Goal: Navigation & Orientation: Understand site structure

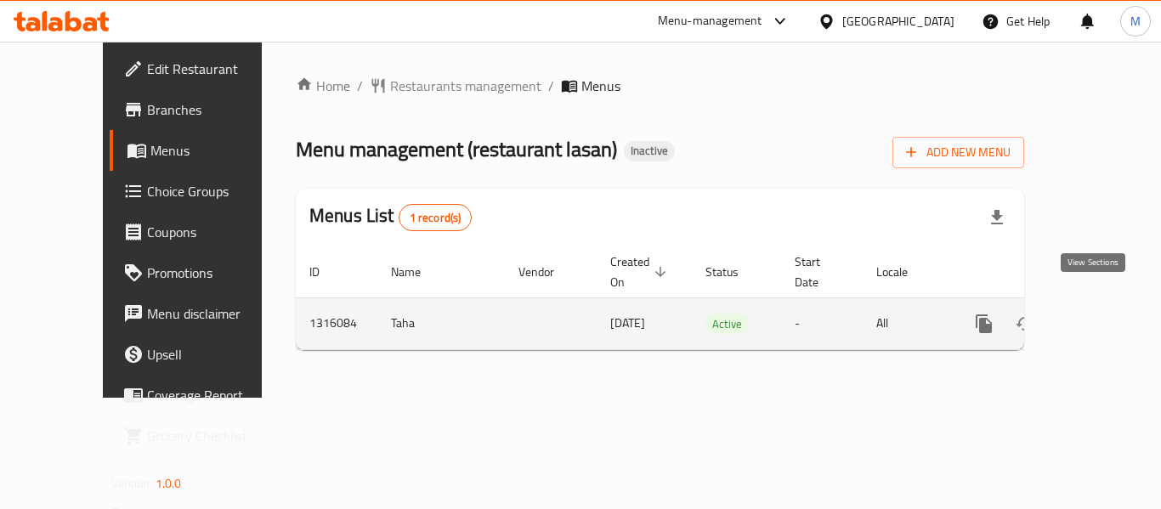
click at [1086, 303] on link "enhanced table" at bounding box center [1106, 323] width 41 height 41
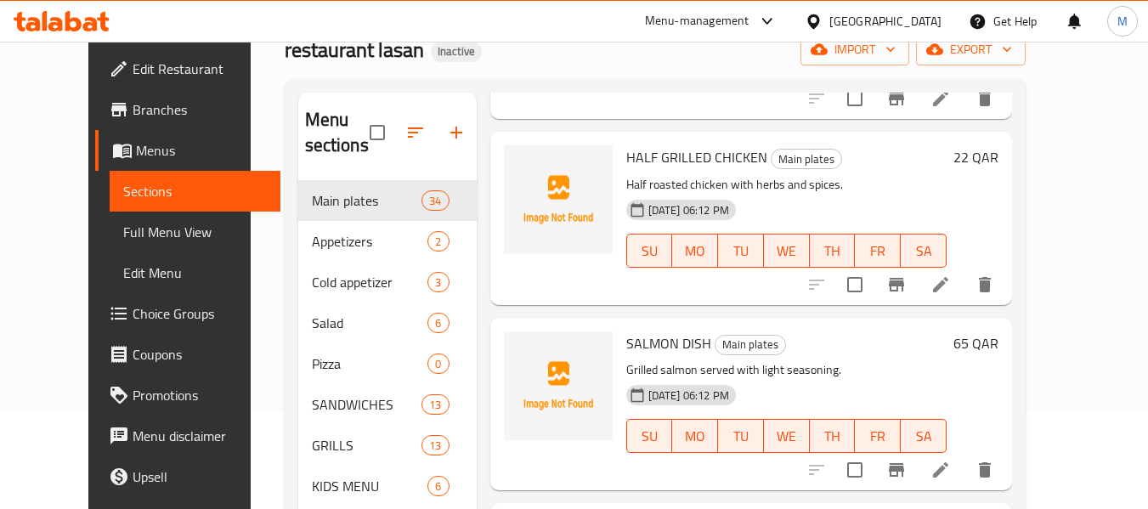
scroll to position [227, 0]
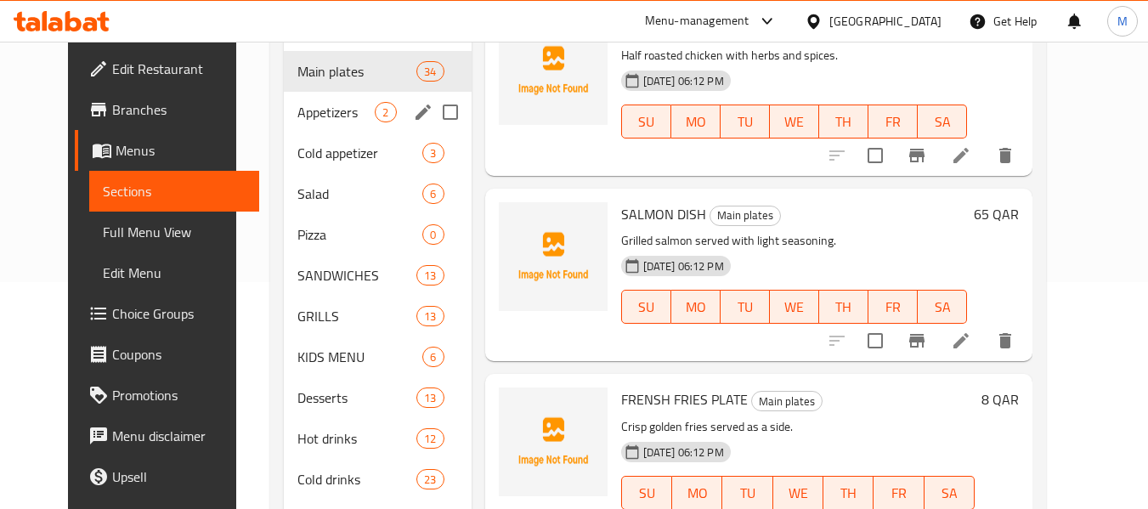
click at [298, 121] on span "Appetizers" at bounding box center [336, 112] width 77 height 20
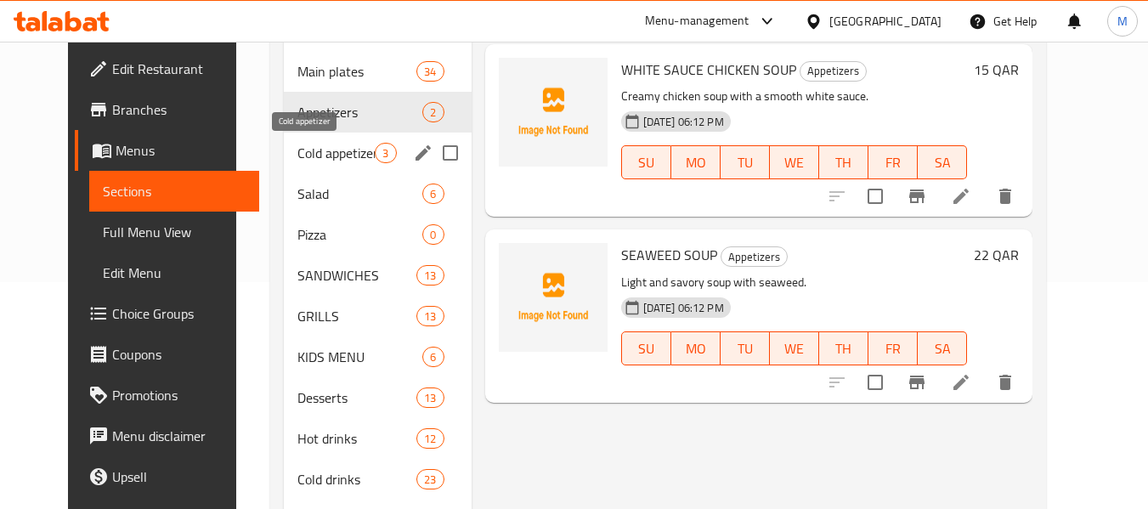
click at [298, 161] on span "Cold appetizer" at bounding box center [336, 153] width 77 height 20
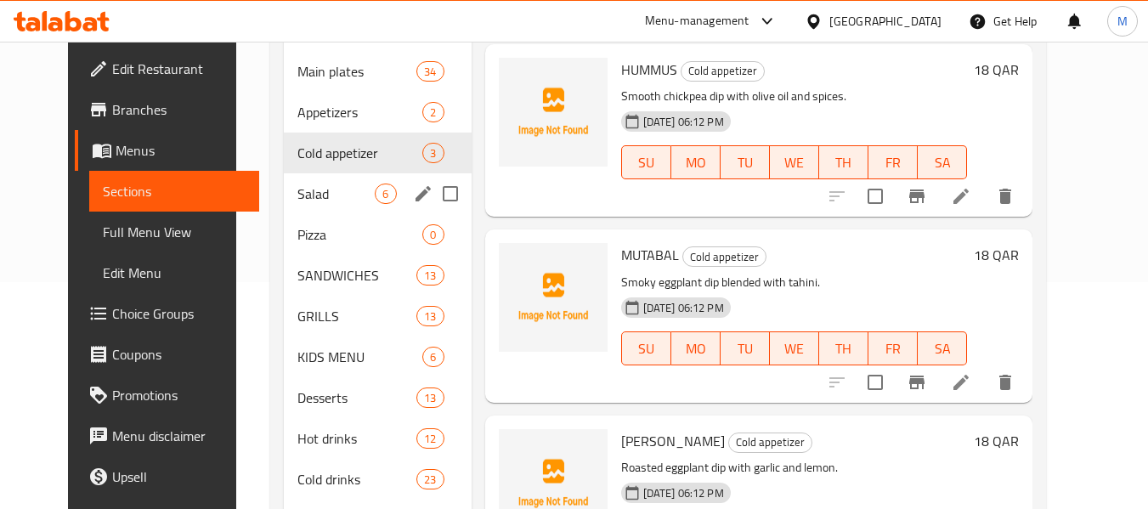
click at [298, 201] on span "Salad" at bounding box center [336, 194] width 77 height 20
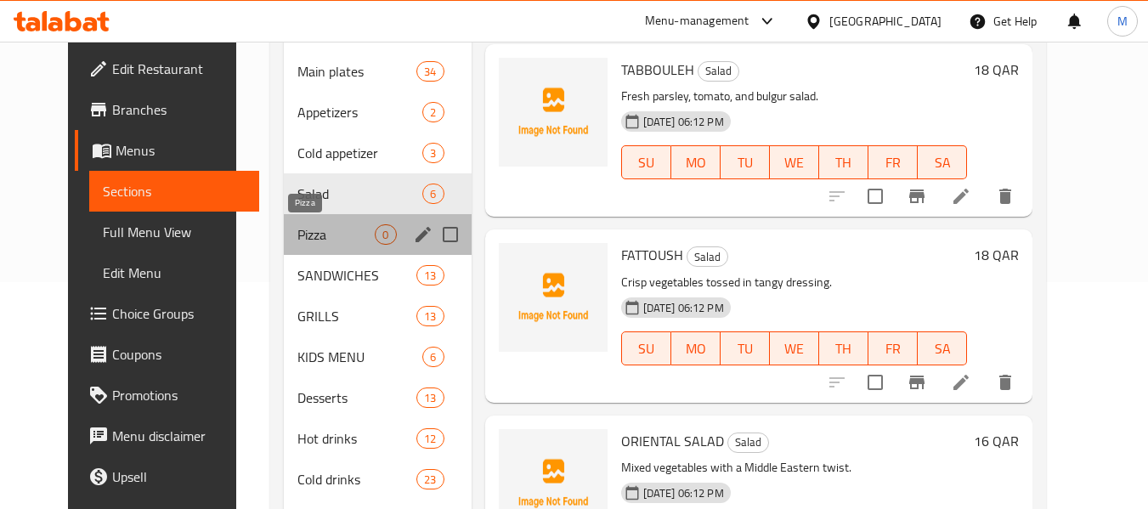
click at [298, 237] on span "Pizza" at bounding box center [336, 234] width 77 height 20
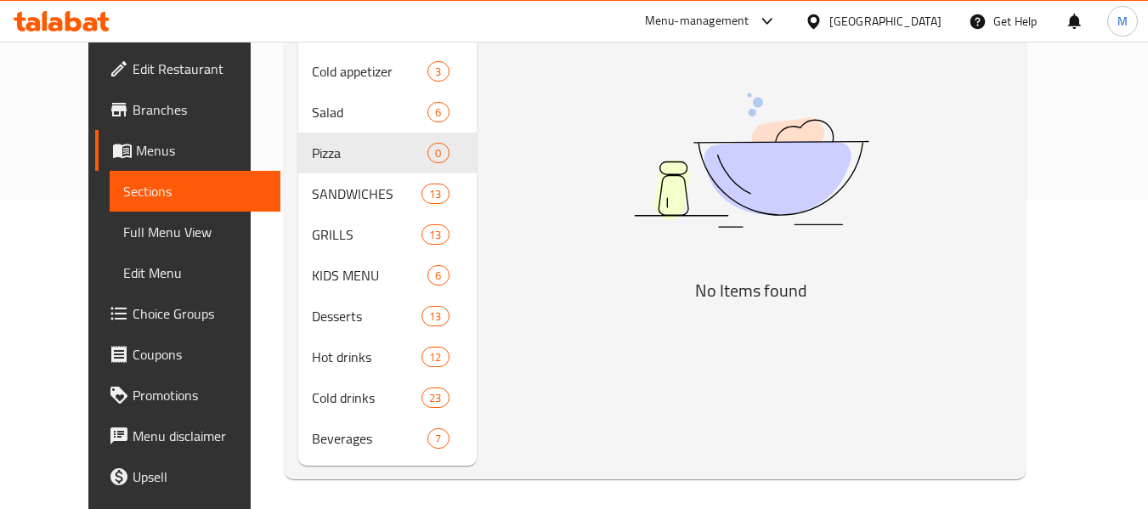
scroll to position [313, 0]
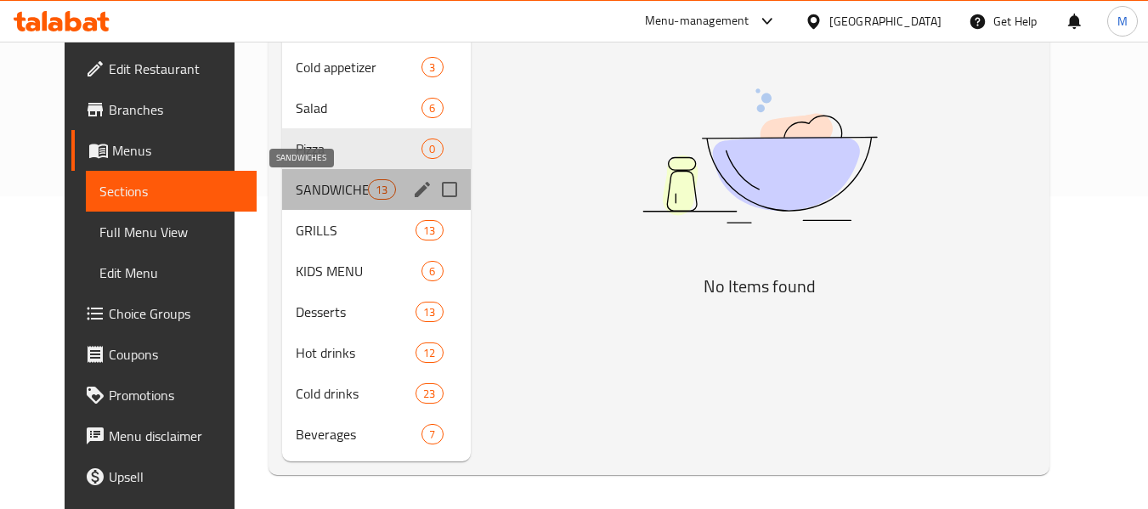
click at [296, 192] on span "SANDWICHES" at bounding box center [332, 189] width 72 height 20
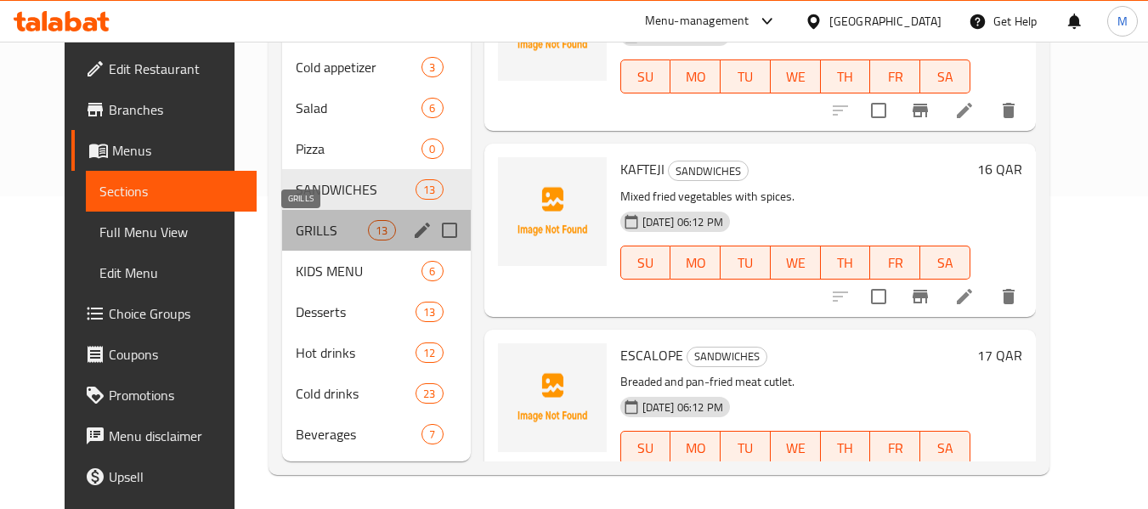
click at [296, 233] on span "GRILLS" at bounding box center [332, 230] width 72 height 20
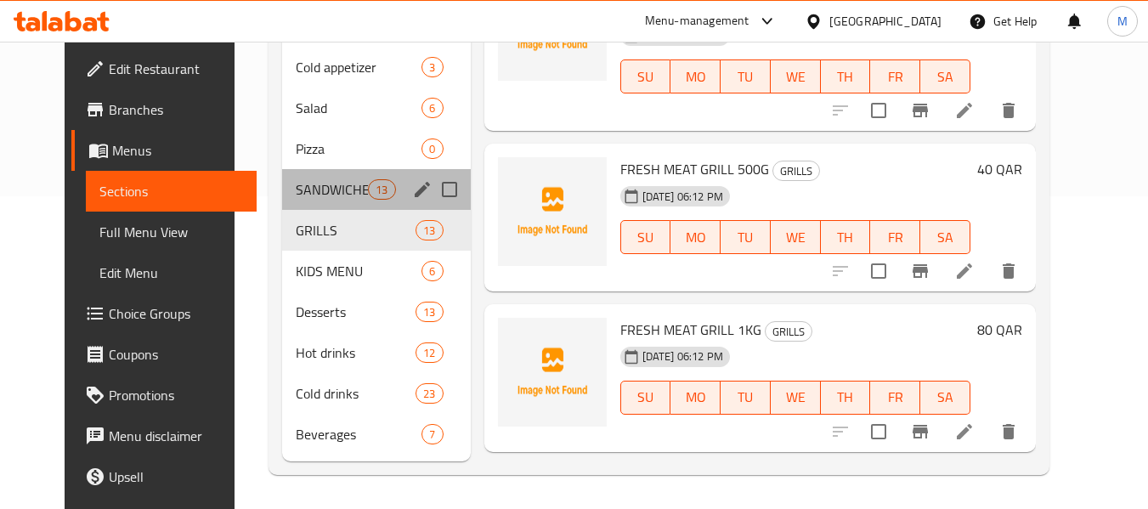
click at [282, 201] on div "SANDWICHES 13" at bounding box center [376, 189] width 189 height 41
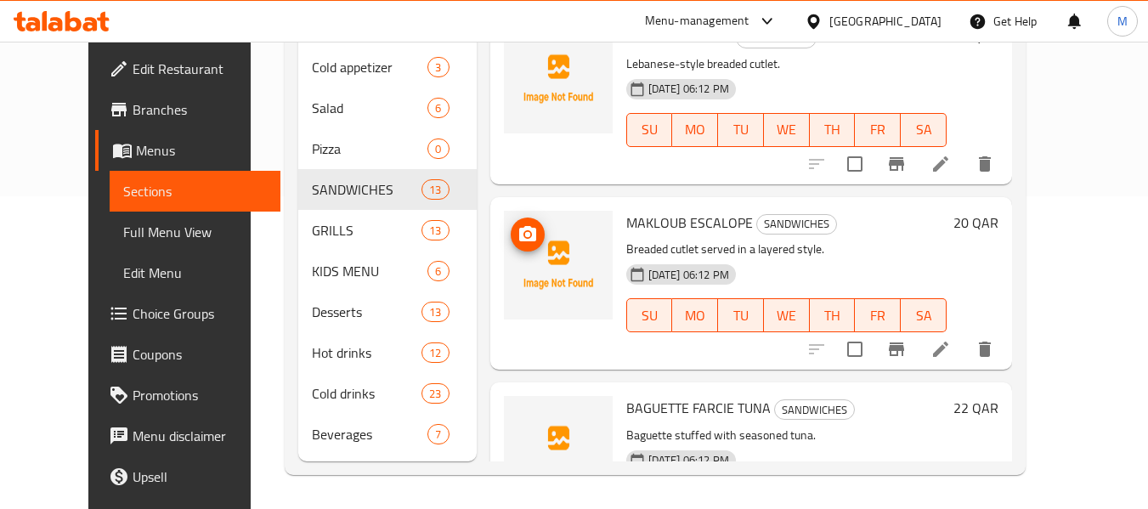
scroll to position [1587, 0]
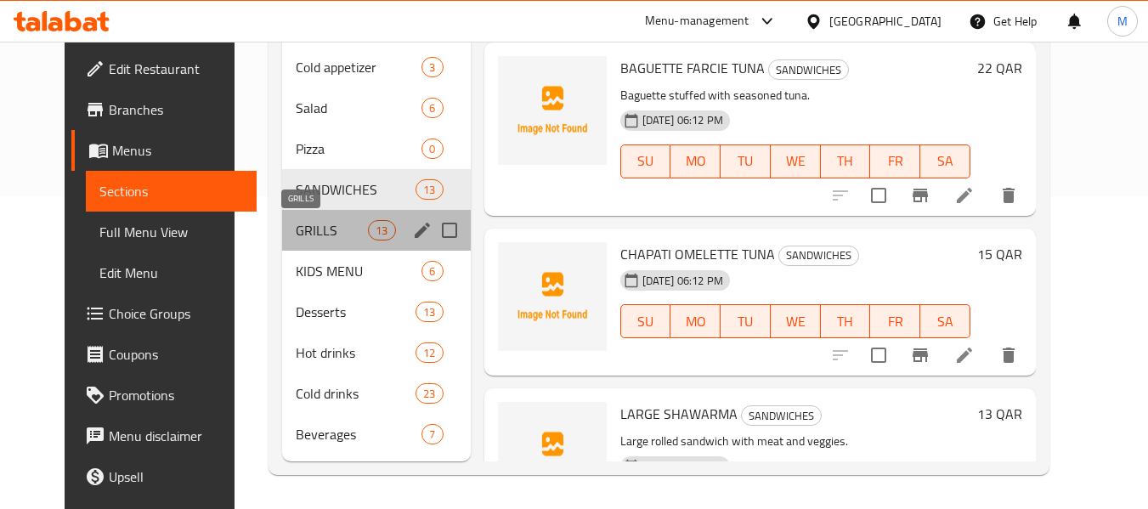
click at [296, 230] on span "GRILLS" at bounding box center [332, 230] width 72 height 20
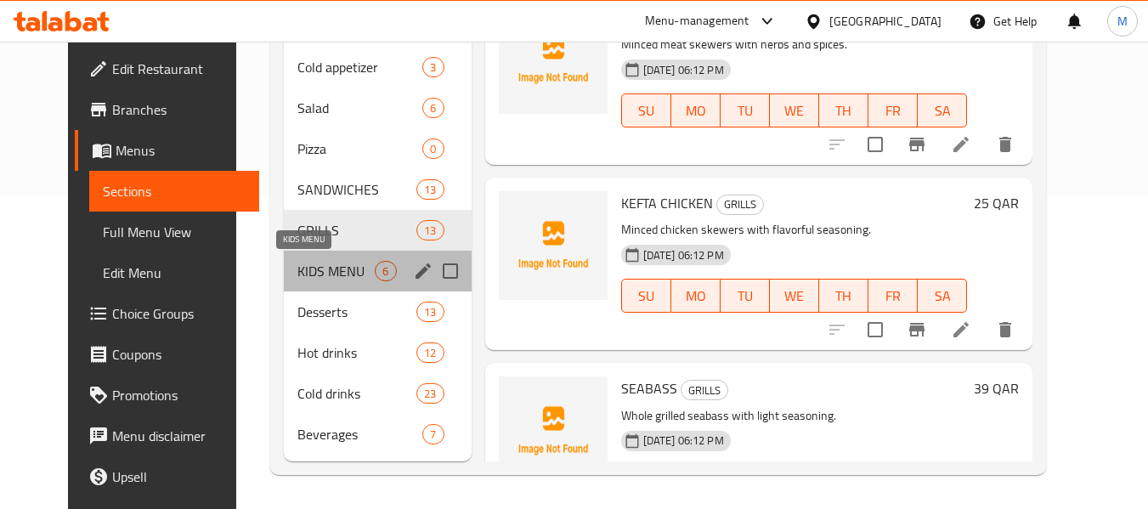
click at [298, 274] on span "KIDS MENU" at bounding box center [336, 271] width 77 height 20
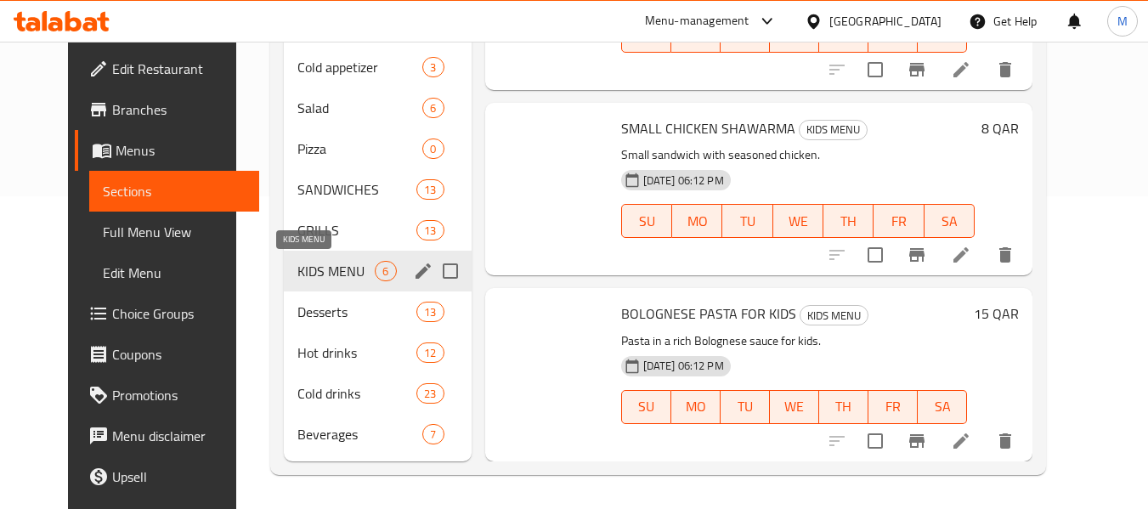
scroll to position [598, 0]
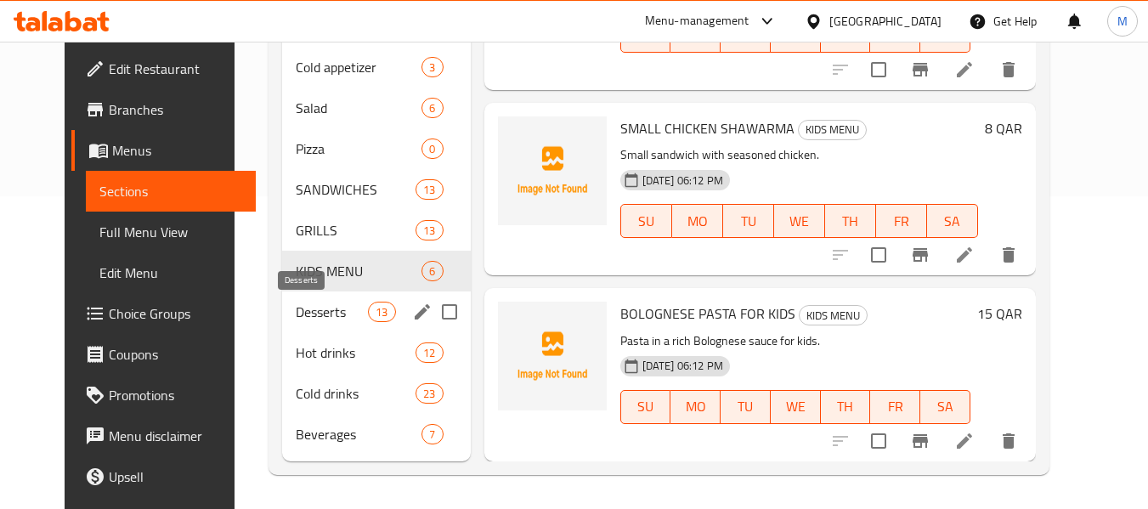
click at [296, 316] on span "Desserts" at bounding box center [332, 312] width 72 height 20
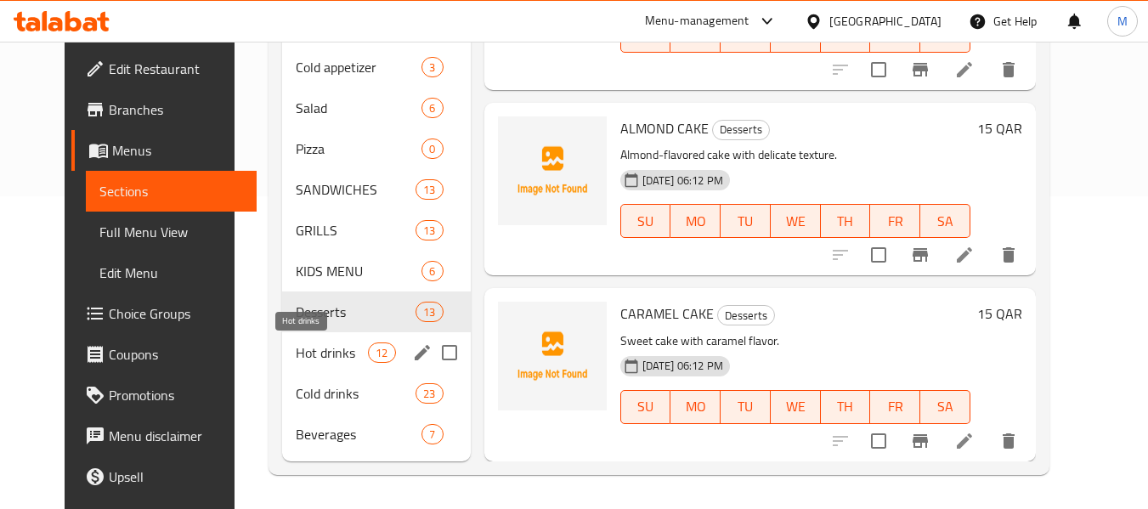
click at [296, 355] on span "Hot drinks" at bounding box center [332, 353] width 72 height 20
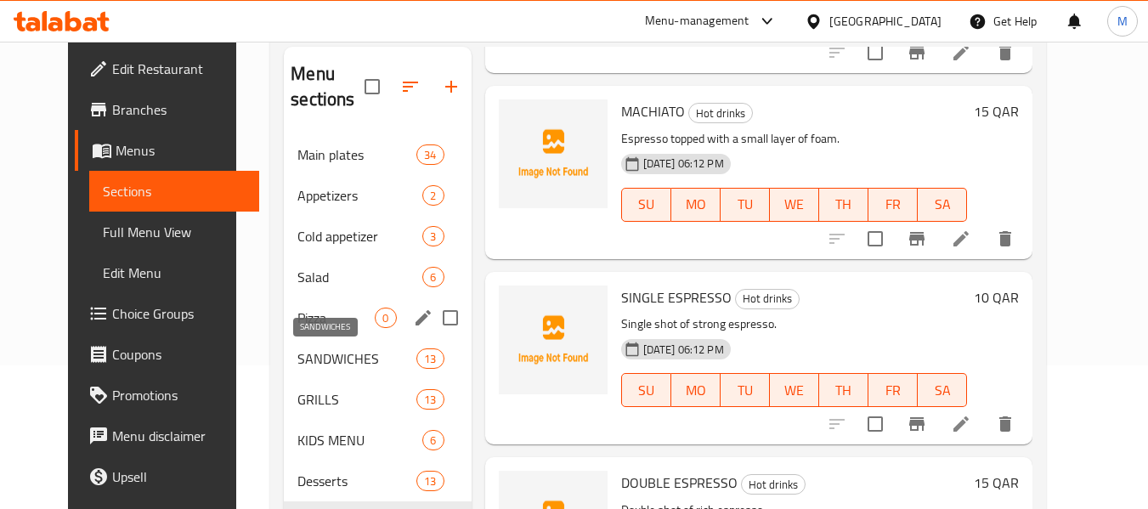
scroll to position [86, 0]
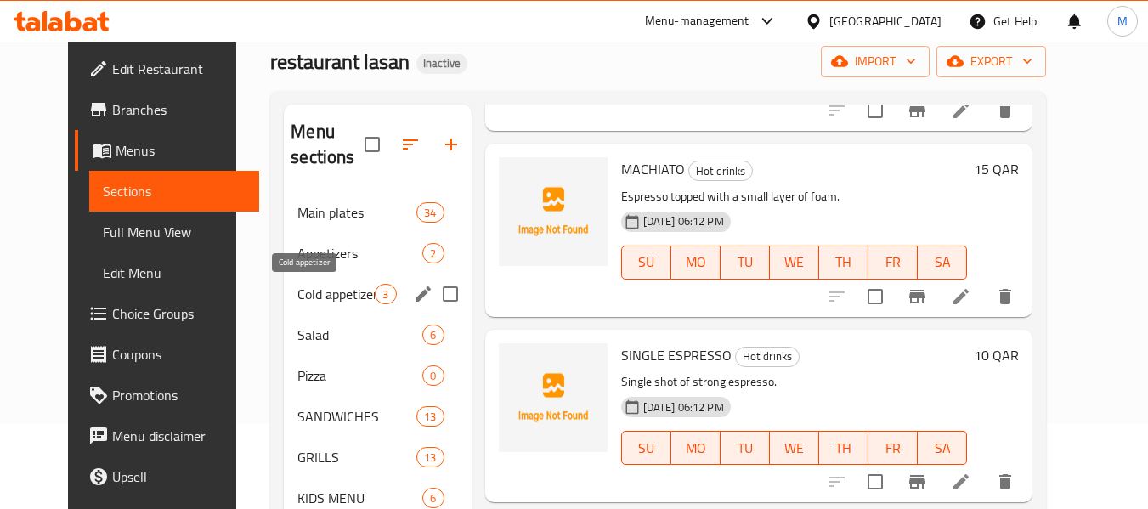
click at [284, 305] on div "Cold appetizer 3" at bounding box center [377, 294] width 187 height 41
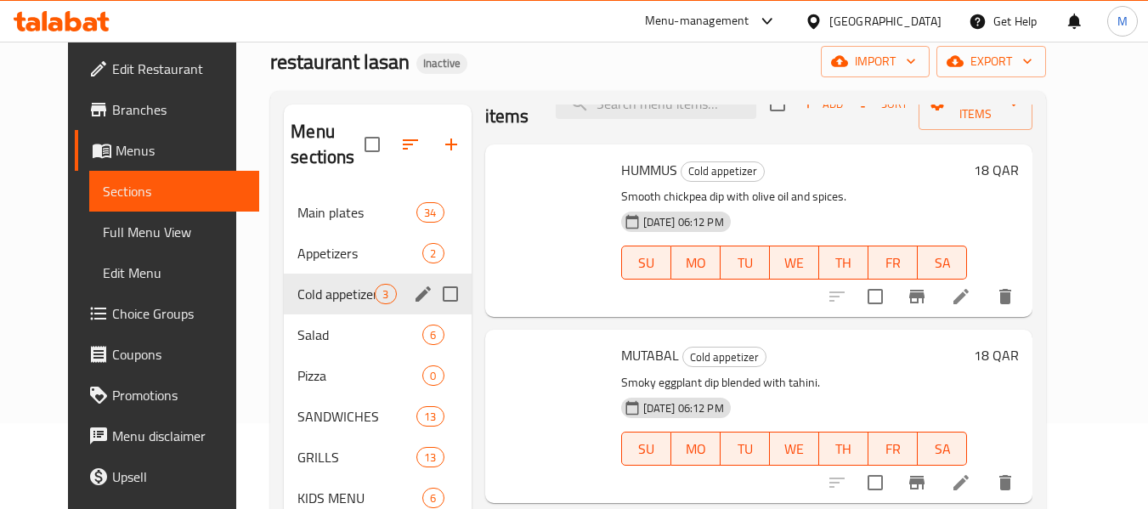
scroll to position [41, 0]
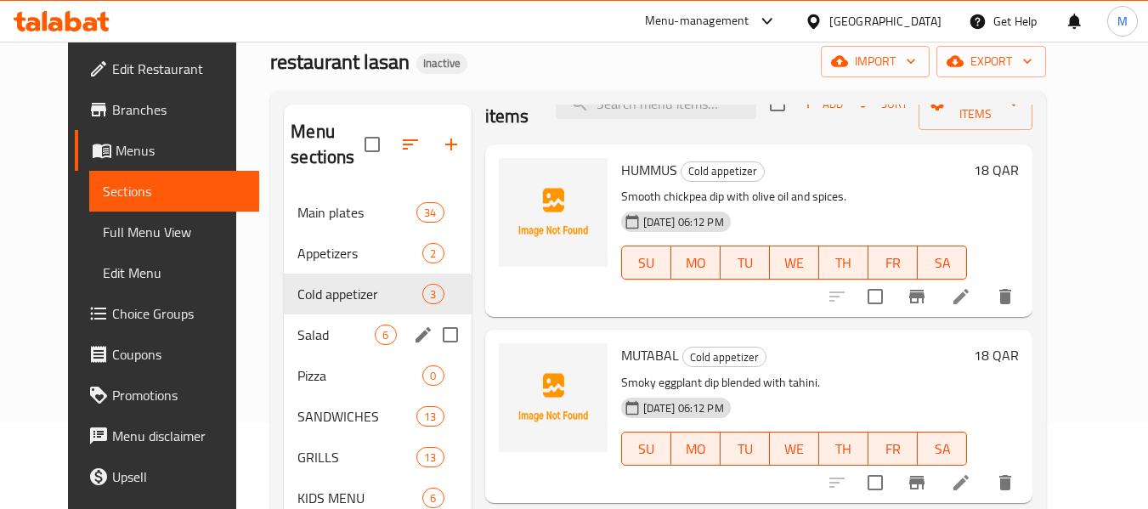
click at [284, 351] on div "Salad 6" at bounding box center [377, 335] width 187 height 41
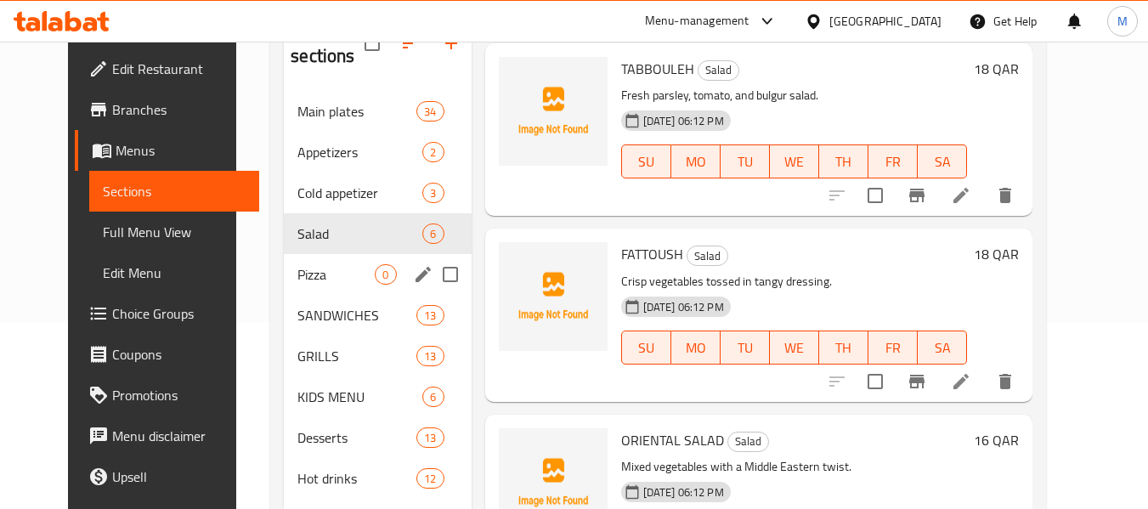
scroll to position [200, 0]
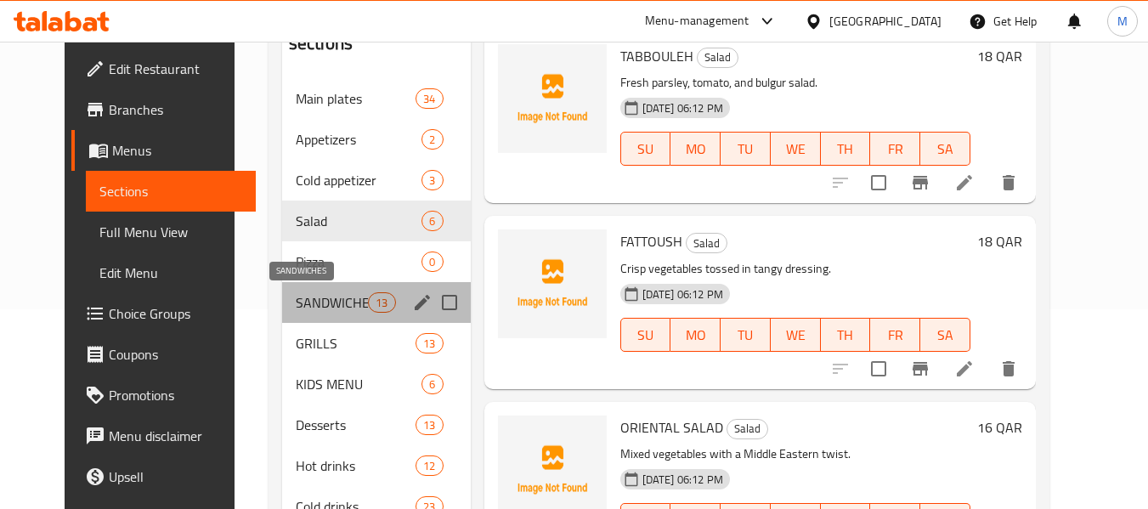
click at [296, 305] on span "SANDWICHES" at bounding box center [332, 302] width 72 height 20
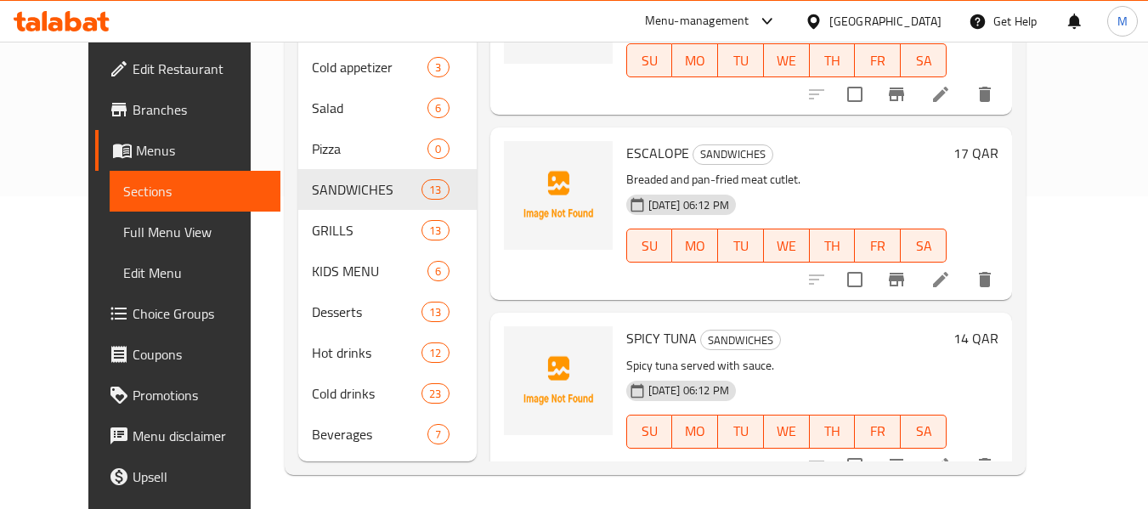
scroll to position [494, 0]
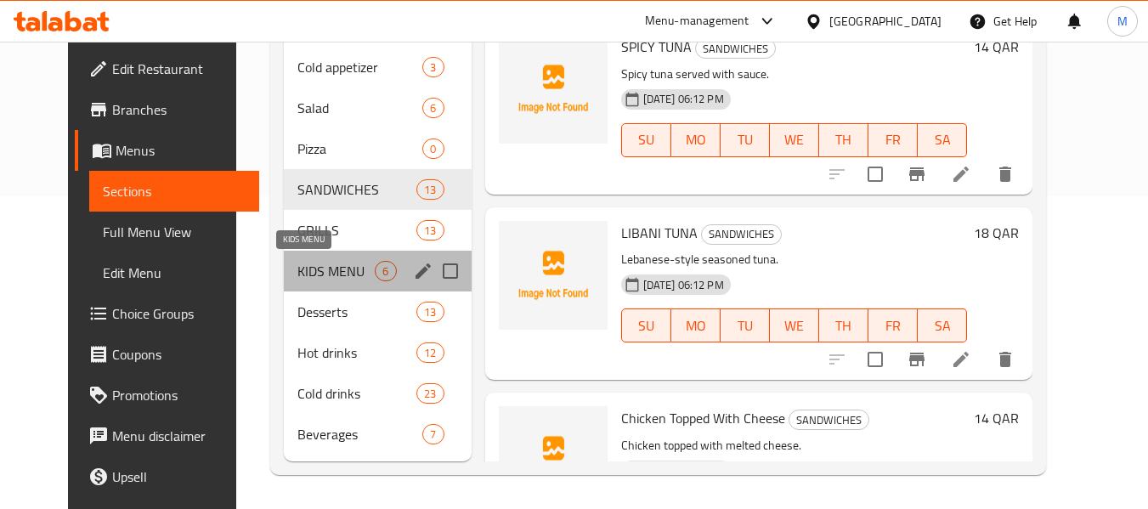
click at [298, 268] on span "KIDS MENU" at bounding box center [336, 271] width 77 height 20
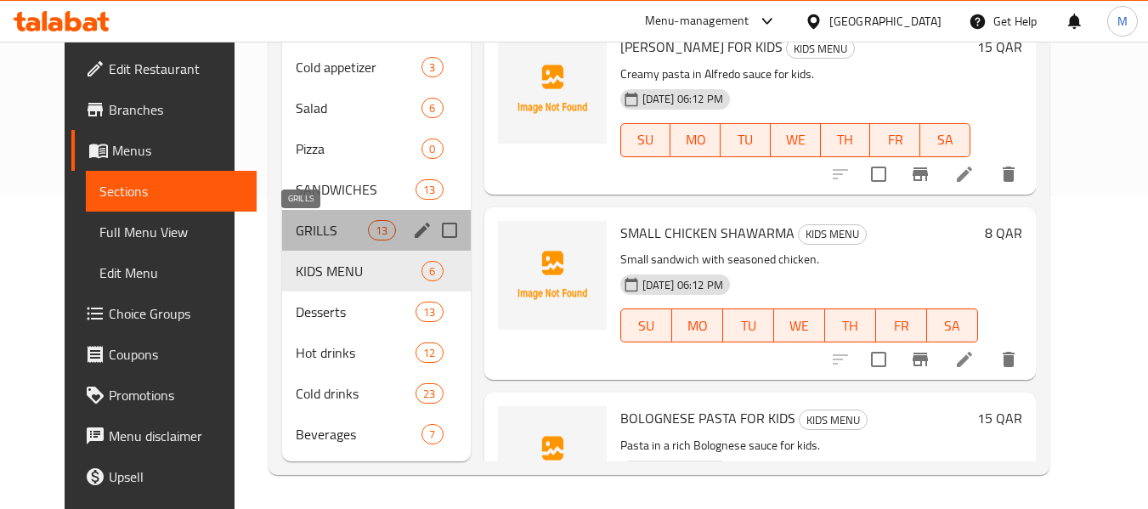
click at [298, 239] on span "GRILLS" at bounding box center [332, 230] width 72 height 20
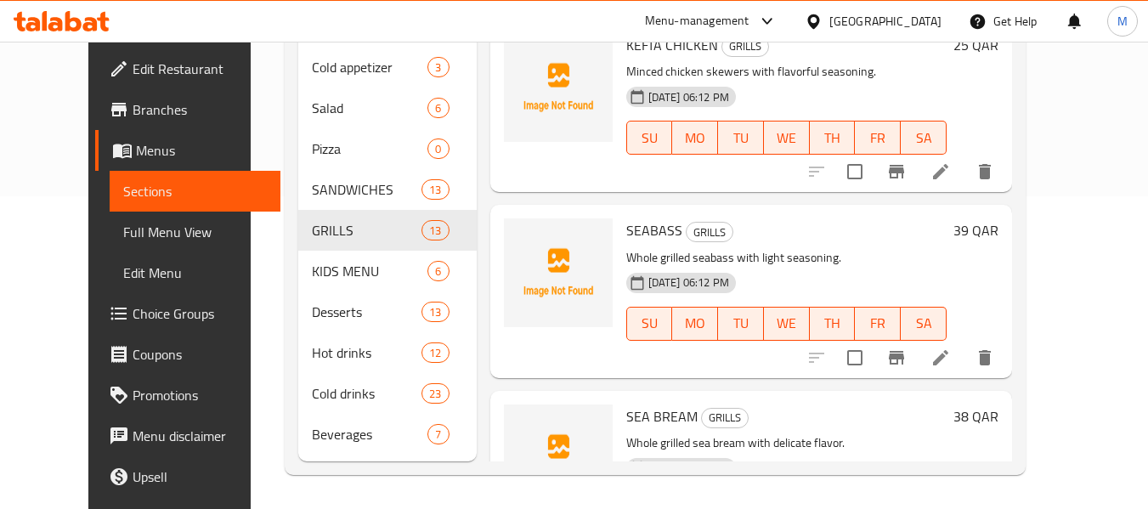
scroll to position [1394, 0]
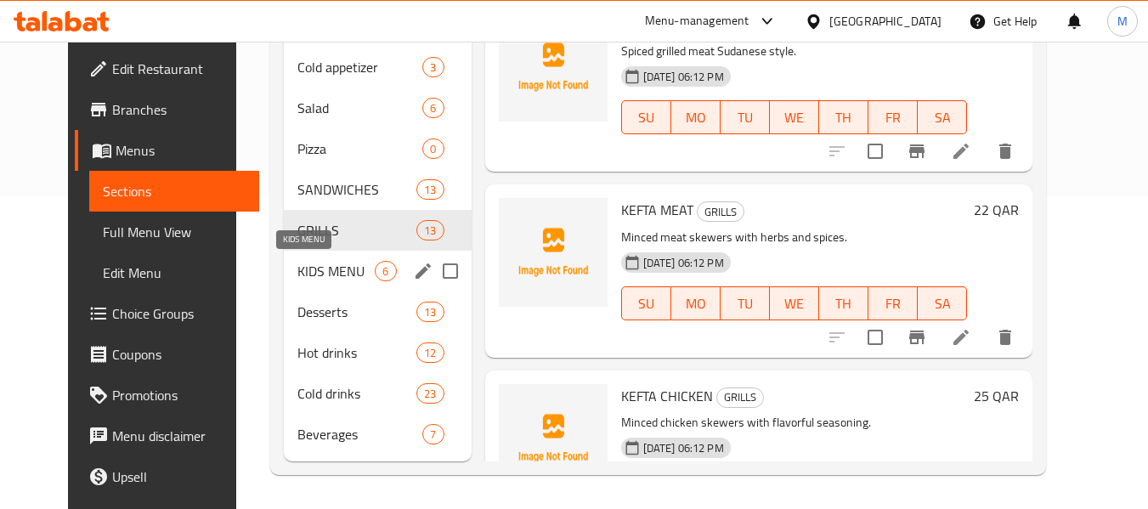
click at [298, 276] on span "KIDS MENU" at bounding box center [336, 271] width 77 height 20
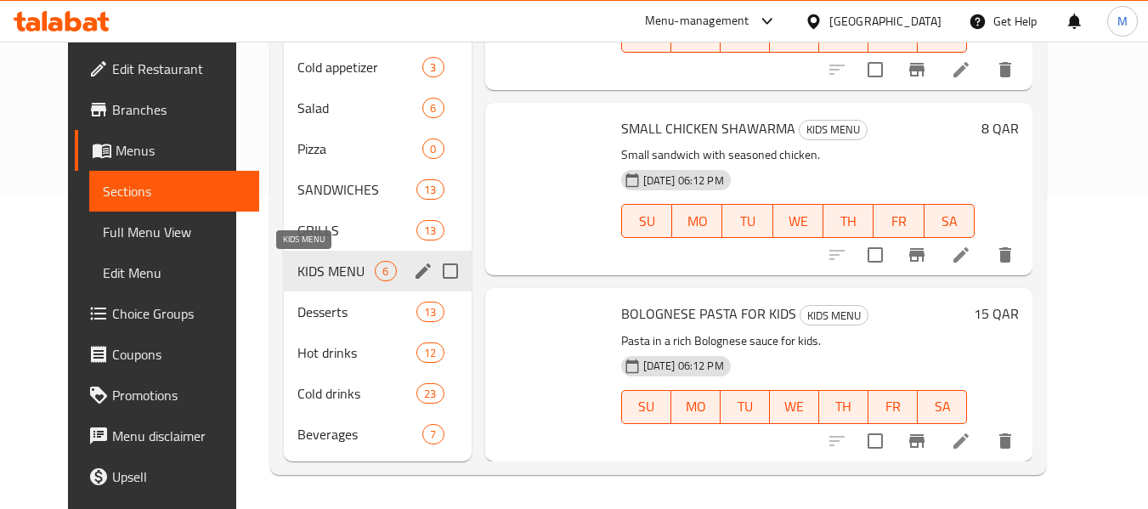
scroll to position [598, 0]
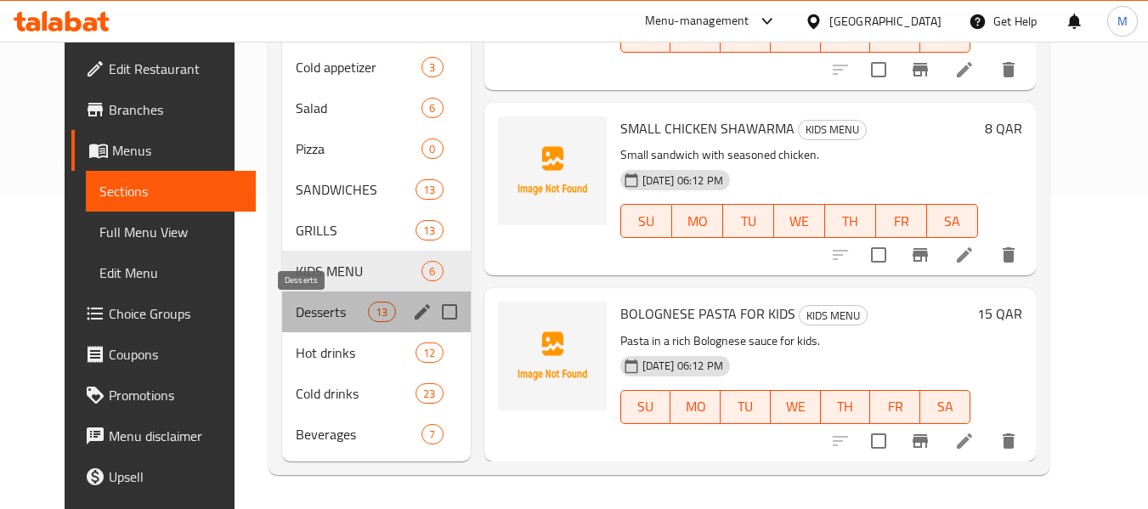
click at [296, 317] on span "Desserts" at bounding box center [332, 312] width 72 height 20
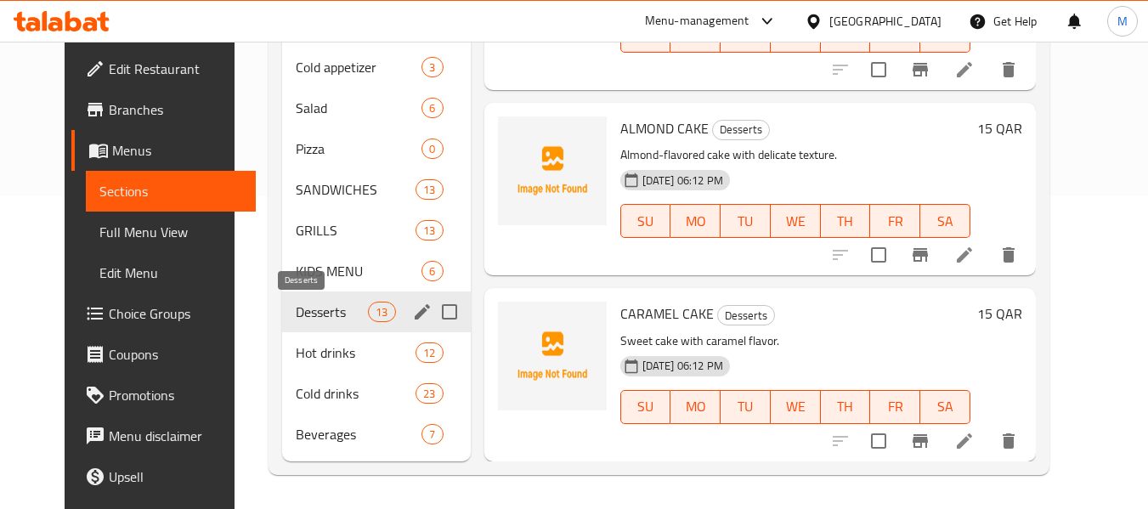
scroll to position [86, 0]
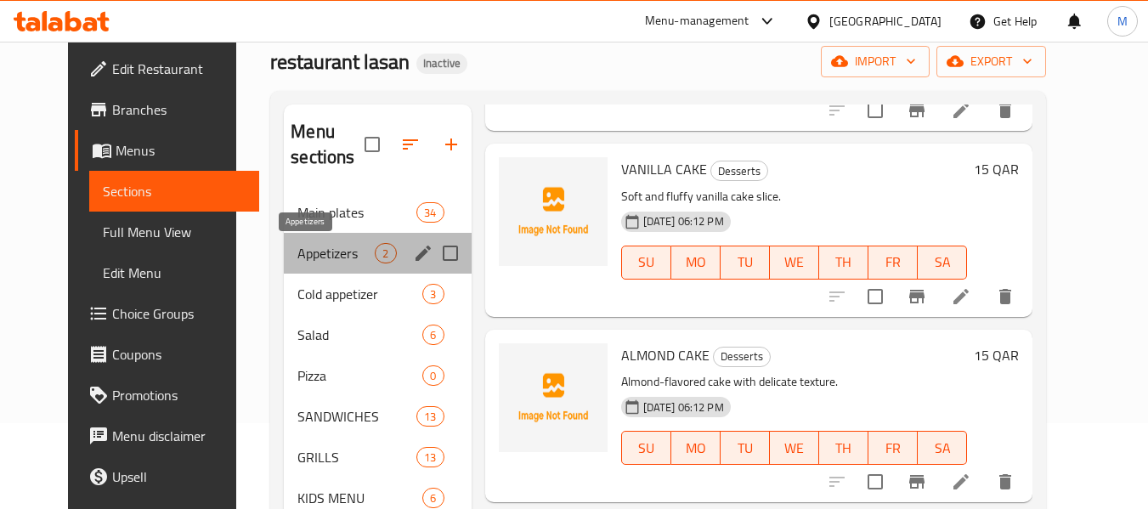
click at [298, 247] on span "Appetizers" at bounding box center [336, 253] width 77 height 20
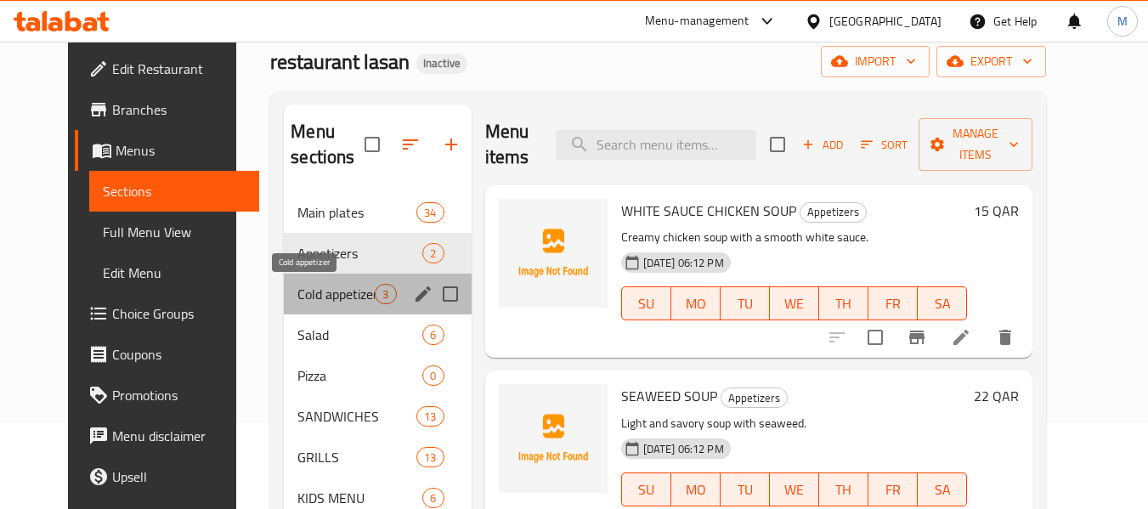
click at [298, 286] on span "Cold appetizer" at bounding box center [336, 294] width 77 height 20
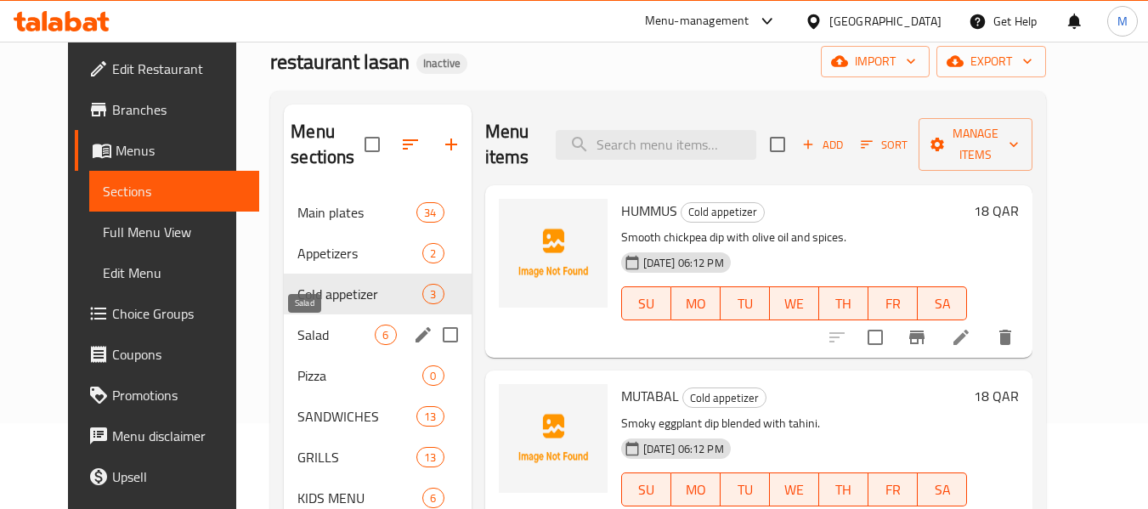
click at [298, 330] on span "Salad" at bounding box center [336, 335] width 77 height 20
